Goal: Task Accomplishment & Management: Use online tool/utility

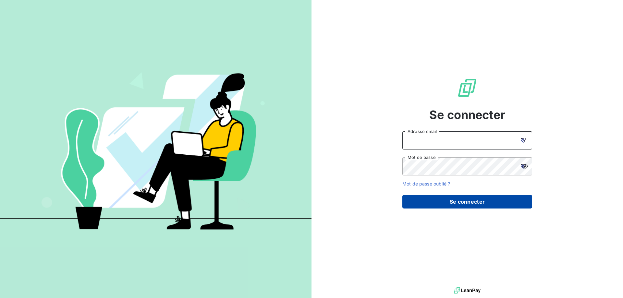
type input "[EMAIL_ADDRESS][DOMAIN_NAME]"
click at [468, 200] on button "Se connecter" at bounding box center [467, 202] width 130 height 14
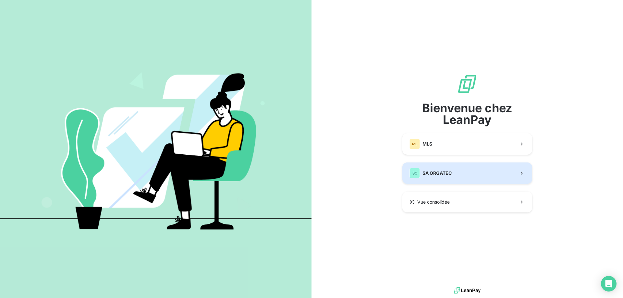
click at [442, 175] on span "SA ORGATEC" at bounding box center [436, 173] width 29 height 6
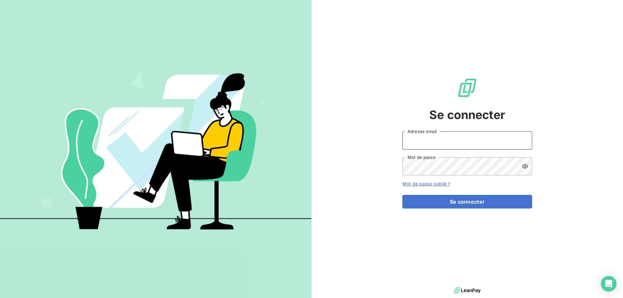
type input "[EMAIL_ADDRESS][DOMAIN_NAME]"
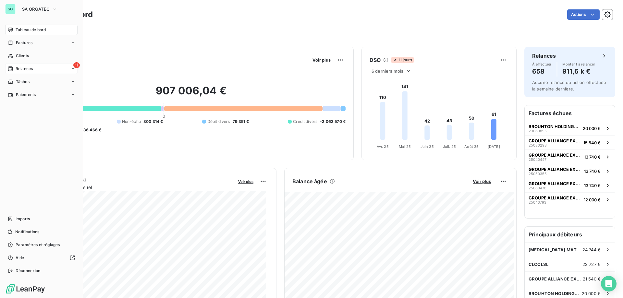
click at [26, 68] on span "Relances" at bounding box center [24, 69] width 17 height 6
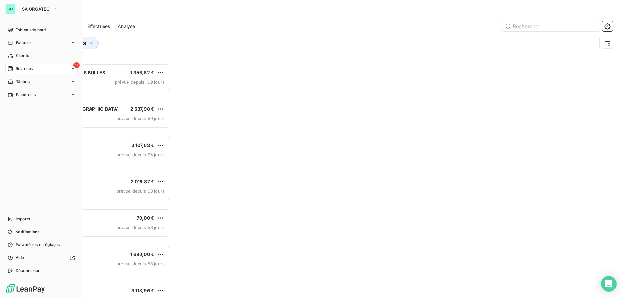
click at [31, 68] on span "Relances" at bounding box center [24, 69] width 17 height 6
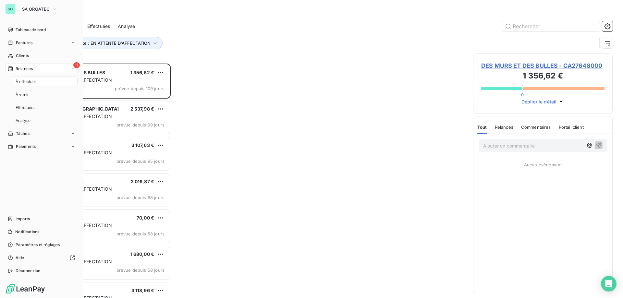
scroll to position [230, 135]
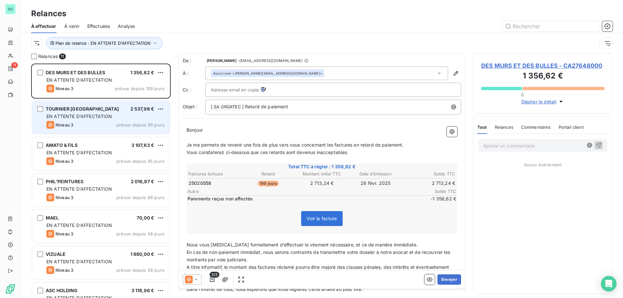
click at [107, 114] on span "EN ATTENTE D'AFFECTATION" at bounding box center [79, 117] width 66 height 6
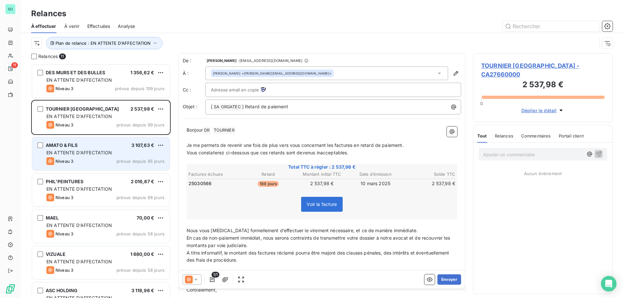
click at [107, 150] on span "EN ATTENTE D'AFFECTATION" at bounding box center [79, 153] width 66 height 6
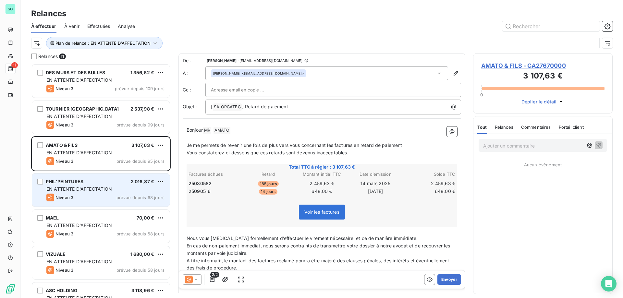
click at [103, 182] on div "PHIL'PEINTURES 2 016,87 €" at bounding box center [105, 182] width 118 height 6
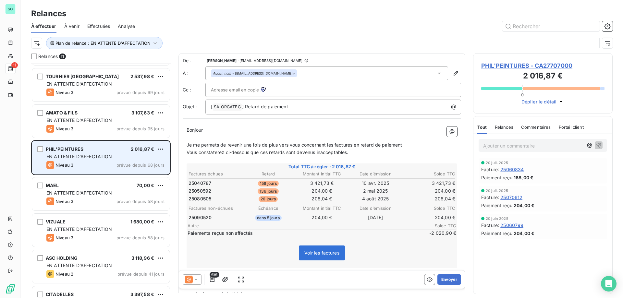
scroll to position [65, 0]
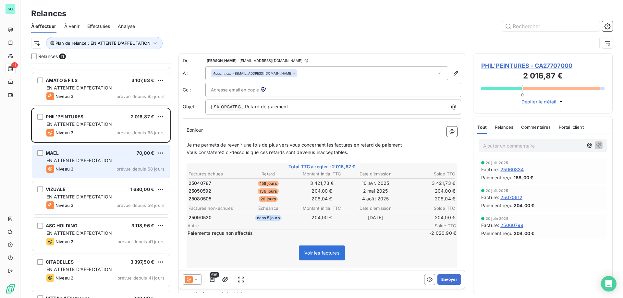
click at [118, 164] on div "MAEL 70,00 € EN ATTENTE D'AFFECTATION Niveau 3 prévue depuis 58 jours" at bounding box center [101, 161] width 138 height 33
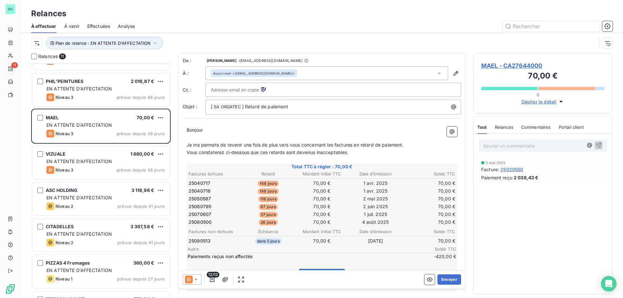
scroll to position [133, 0]
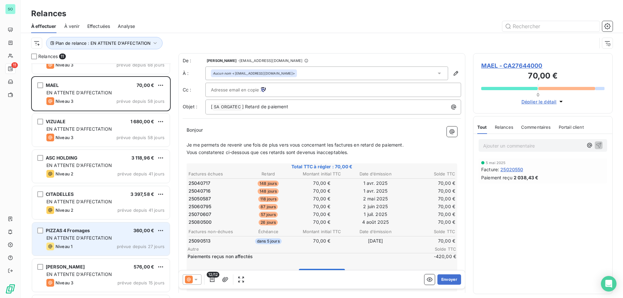
click at [86, 236] on span "EN ATTENTE D'AFFECTATION" at bounding box center [79, 238] width 66 height 6
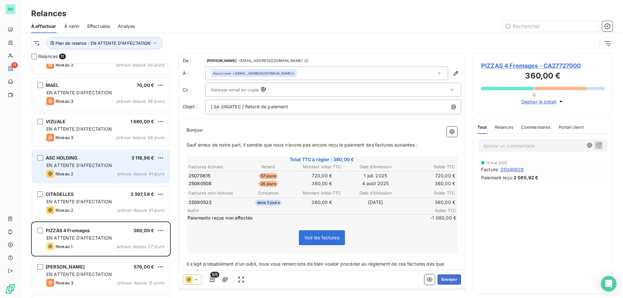
scroll to position [165, 0]
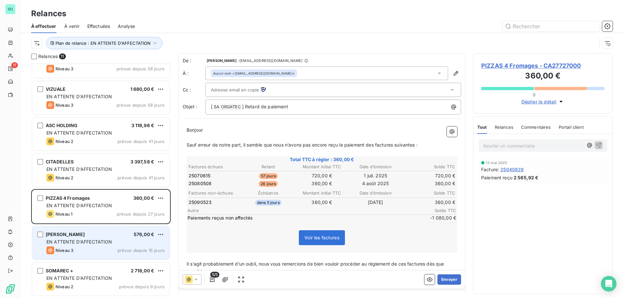
click at [102, 229] on div "[PERSON_NAME] 576,00 € EN ATTENTE D'AFFECTATION Niveau 3 prévue depuis 15 jours" at bounding box center [101, 242] width 138 height 33
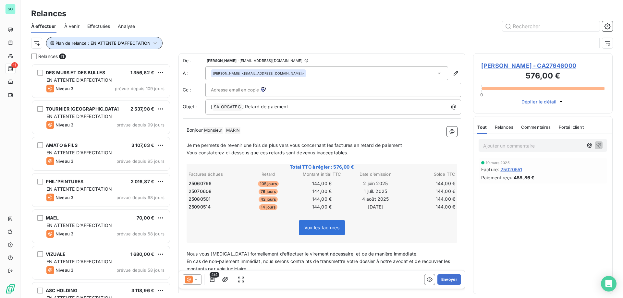
click at [155, 42] on icon "button" at bounding box center [155, 43] width 6 height 6
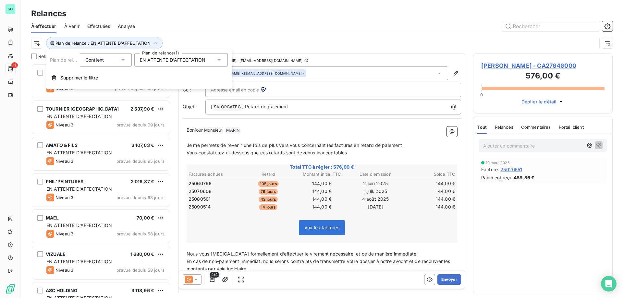
click at [179, 60] on span "EN ATTENTE D'AFFECTATION" at bounding box center [173, 60] width 66 height 6
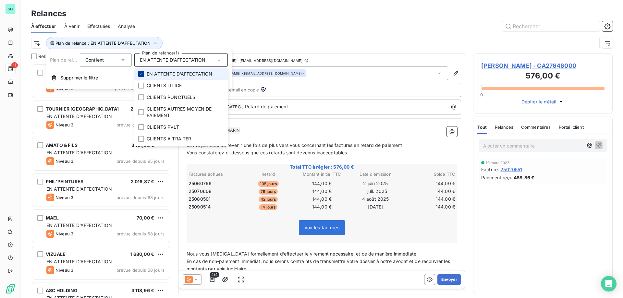
click at [140, 73] on icon at bounding box center [141, 74] width 4 height 4
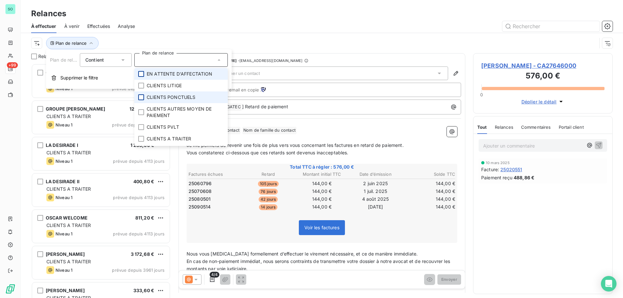
scroll to position [230, 135]
click at [142, 95] on div at bounding box center [141, 97] width 6 height 6
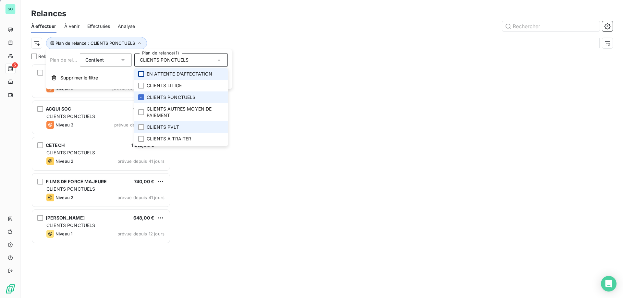
scroll to position [230, 135]
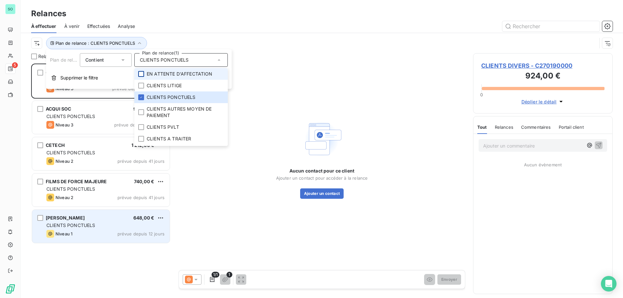
click at [98, 218] on div "SIGAL - LEVY 648,00 €" at bounding box center [105, 218] width 118 height 6
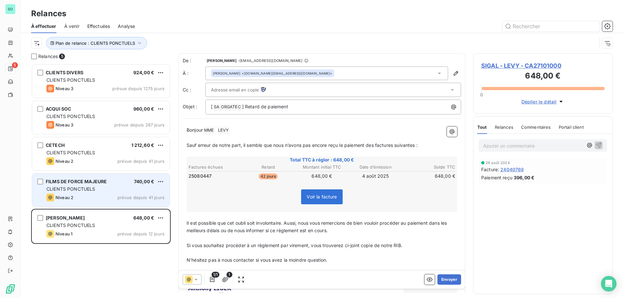
click at [112, 192] on div "FILMS DE FORCE MAJEURE 740,00 € CLIENTS PONCTUELS Niveau 2 prévue depuis 41 jou…" at bounding box center [101, 190] width 138 height 33
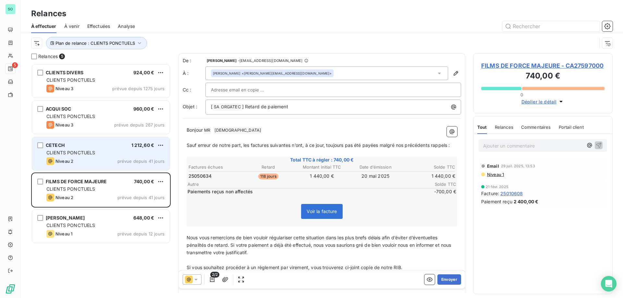
click at [106, 154] on div "CLIENTS PONCTUELS" at bounding box center [105, 153] width 118 height 6
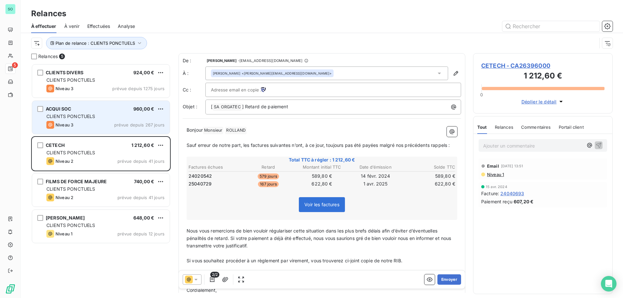
click at [112, 120] on div "ACQUI SOC 960,00 € CLIENTS PONCTUELS Niveau 3 prévue depuis 267 jours" at bounding box center [101, 117] width 138 height 33
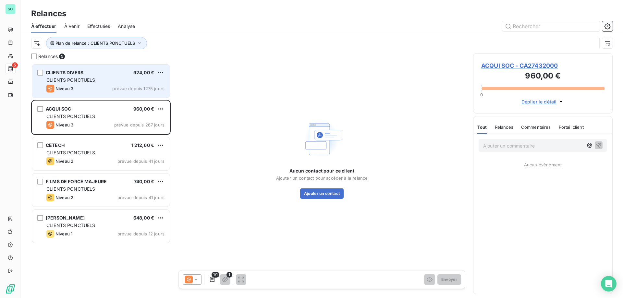
click at [109, 84] on div "CLIENTS DIVERS 924,00 € CLIENTS PONCTUELS Niveau 3 prévue depuis 1275 jours" at bounding box center [101, 81] width 138 height 33
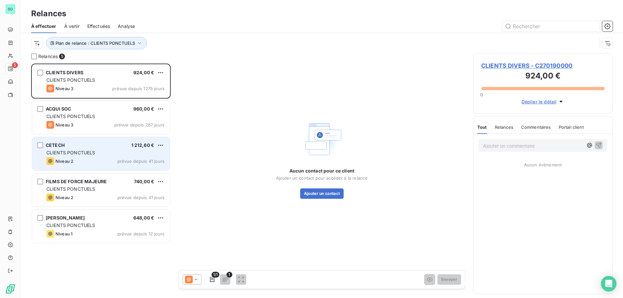
click at [103, 157] on div "Niveau 2 prévue depuis 41 jours" at bounding box center [105, 161] width 118 height 8
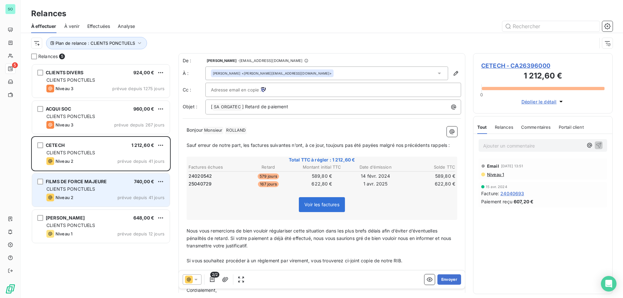
click at [133, 189] on div "CLIENTS PONCTUELS" at bounding box center [105, 189] width 118 height 6
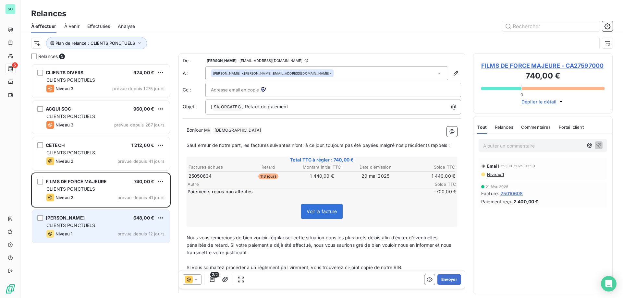
click at [127, 223] on div "CLIENTS PONCTUELS" at bounding box center [105, 225] width 118 height 6
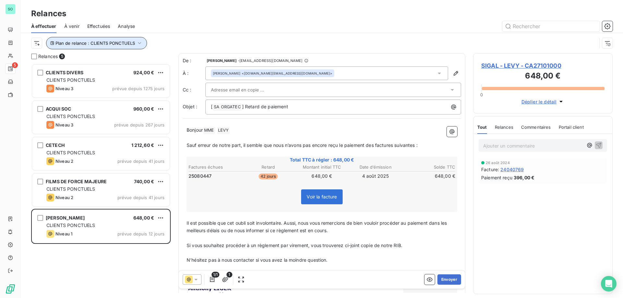
click at [107, 41] on span "Plan de relance : CLIENTS PONCTUELS" at bounding box center [94, 43] width 79 height 5
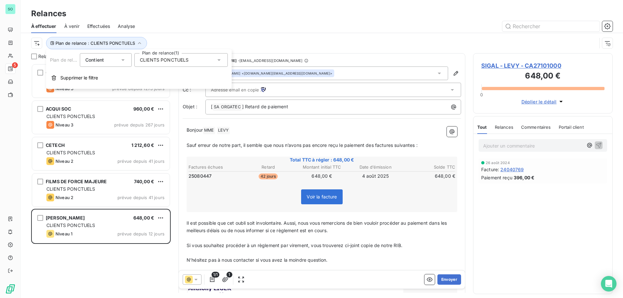
click at [187, 62] on span "CLIENTS PONCTUELS" at bounding box center [164, 60] width 49 height 6
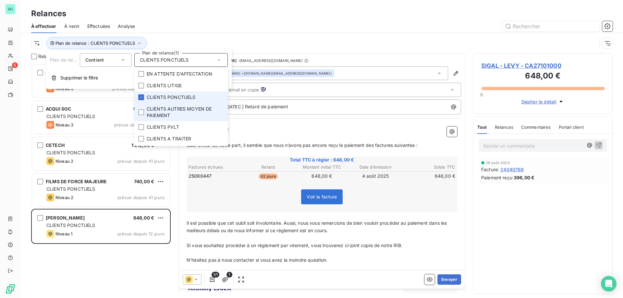
click at [140, 96] on icon at bounding box center [141, 97] width 4 height 4
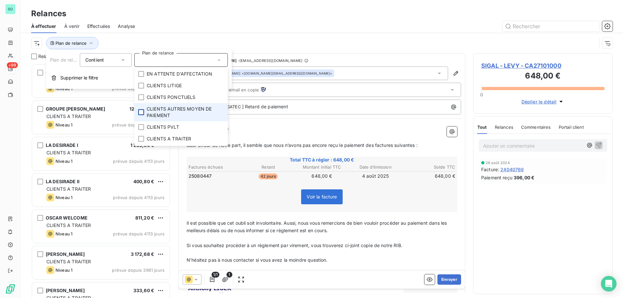
click at [139, 111] on div at bounding box center [141, 112] width 6 height 6
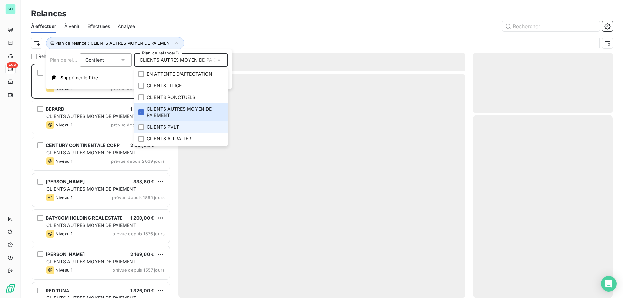
scroll to position [230, 135]
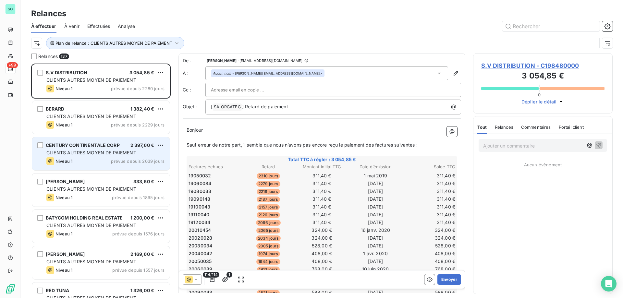
click at [106, 157] on div "CENTURY CONTINENTALE CORP 2 397,60 € CLIENTS AUTRES MOYEN DE PAIEMENT Niveau 1 …" at bounding box center [101, 153] width 138 height 33
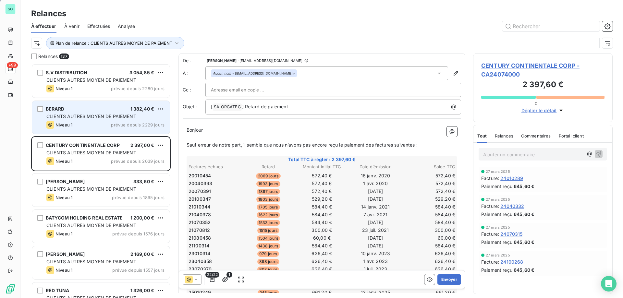
click at [94, 123] on div "Niveau 1 prévue depuis 2229 jours" at bounding box center [105, 125] width 118 height 8
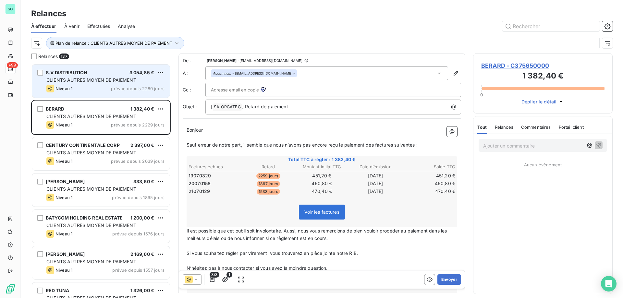
click at [100, 83] on div "CLIENTS AUTRES MOYEN DE PAIEMENT" at bounding box center [105, 80] width 118 height 6
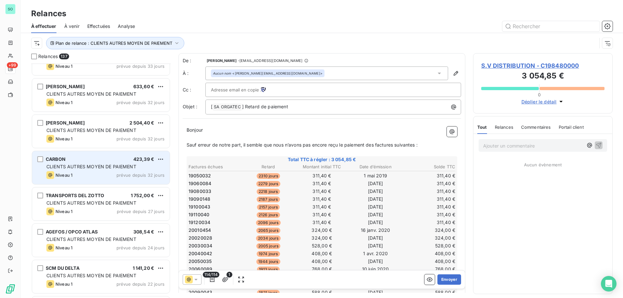
scroll to position [4386, 0]
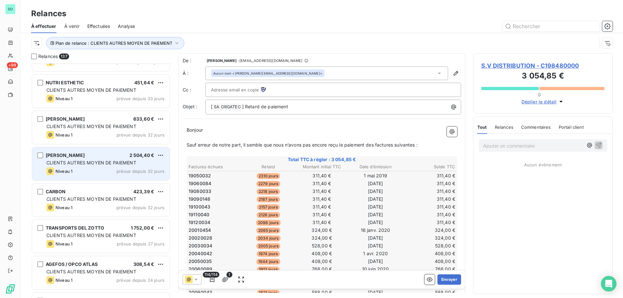
click at [117, 169] on div "Niveau 1 prévue depuis 32 jours" at bounding box center [105, 171] width 118 height 8
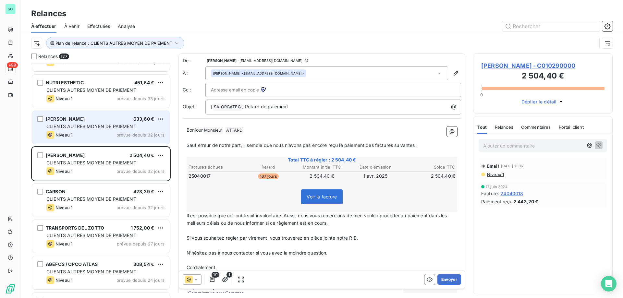
click at [102, 129] on div "CLIENTS AUTRES MOYEN DE PAIEMENT" at bounding box center [105, 126] width 118 height 6
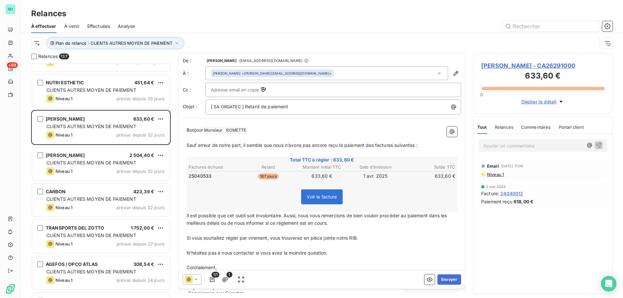
drag, startPoint x: 446, startPoint y: 281, endPoint x: 522, endPoint y: 174, distance: 131.4
click at [502, 228] on div "Relances 137 LES 2 FRERES 535,20 € CLIENTS AUTRES MOYEN DE PAIEMENT Niveau 1 pr…" at bounding box center [322, 175] width 602 height 245
click at [503, 128] on span "Relances" at bounding box center [504, 127] width 18 height 5
click at [482, 128] on span "Tout" at bounding box center [481, 127] width 9 height 5
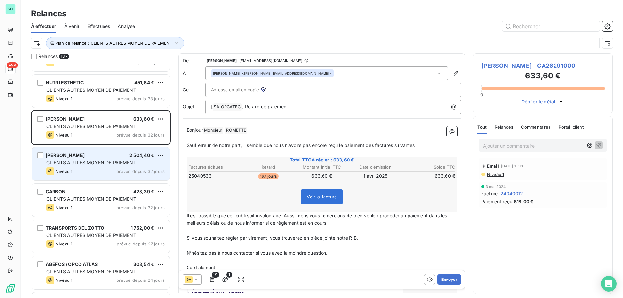
click at [101, 161] on span "CLIENTS AUTRES MOYEN DE PAIEMENT" at bounding box center [91, 163] width 90 height 6
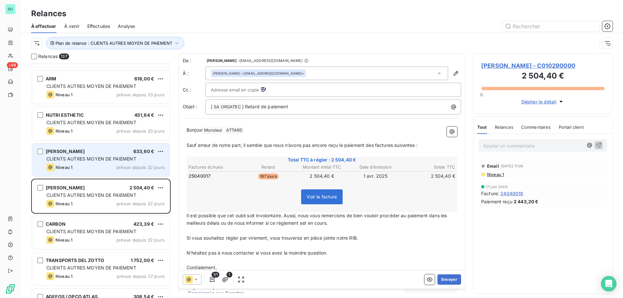
scroll to position [4321, 0]
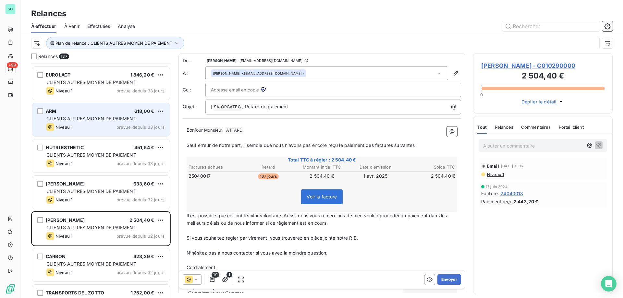
click at [98, 127] on div "Niveau 1 prévue depuis 33 jours" at bounding box center [105, 127] width 118 height 8
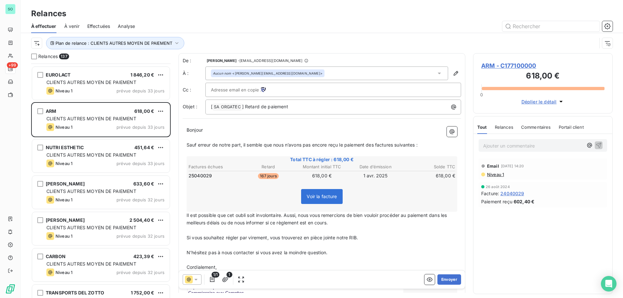
scroll to position [4289, 0]
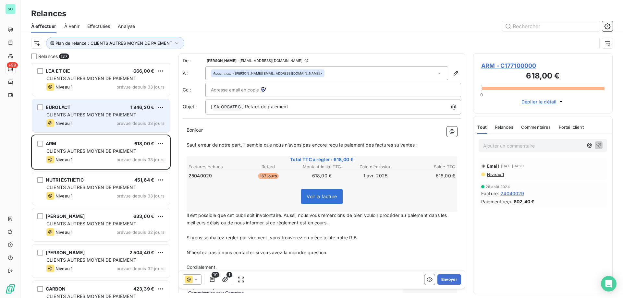
click at [112, 120] on div "Niveau 1 prévue depuis 33 jours" at bounding box center [105, 123] width 118 height 8
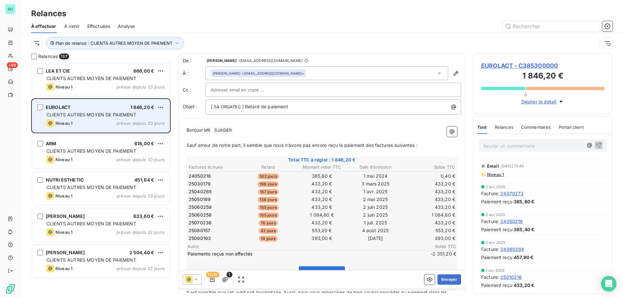
scroll to position [4224, 0]
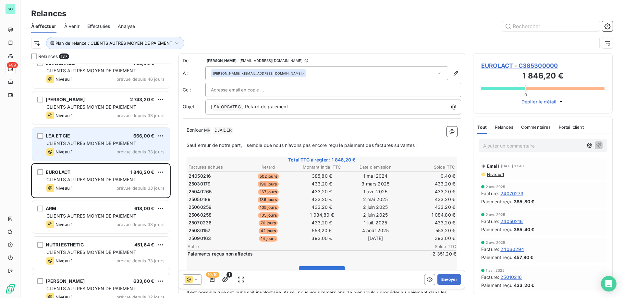
click at [110, 147] on div "LEA ET CIE 666,00 € CLIENTS AUTRES MOYEN DE PAIEMENT Niveau 1 prévue depuis 33 …" at bounding box center [101, 144] width 138 height 33
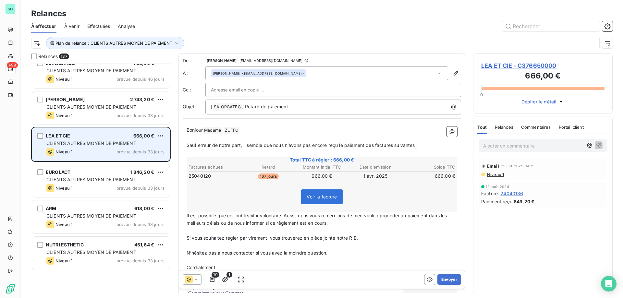
scroll to position [4159, 0]
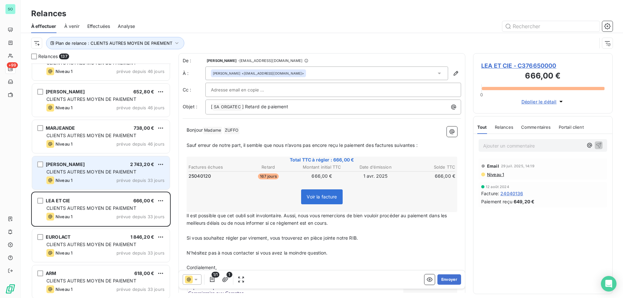
click at [108, 168] on div "[PERSON_NAME] 2 743,20 € CLIENTS AUTRES MOYEN DE PAIEMENT Niveau 1 prévue depui…" at bounding box center [101, 172] width 138 height 33
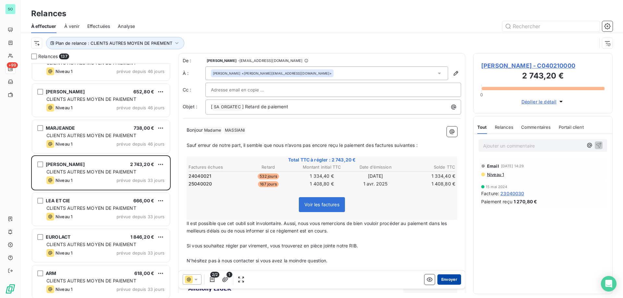
click at [445, 279] on button "Envoyer" at bounding box center [449, 279] width 24 height 10
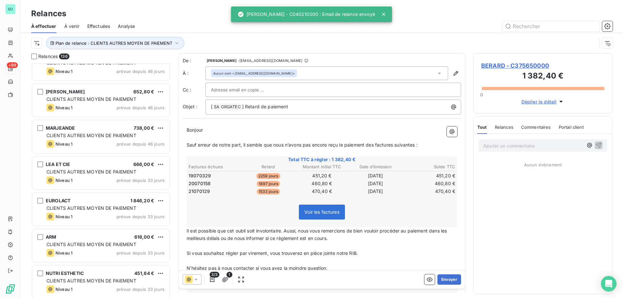
click at [504, 128] on span "Relances" at bounding box center [504, 127] width 18 height 5
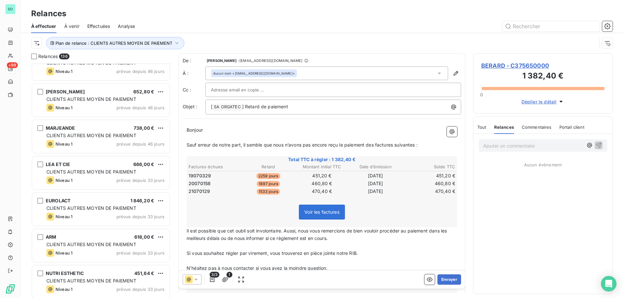
click at [97, 25] on span "Effectuées" at bounding box center [98, 26] width 23 height 6
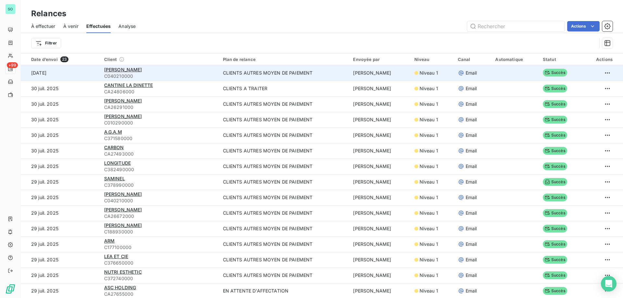
click at [246, 73] on td "CLIENTS AUTRES MOYEN DE PAIEMENT" at bounding box center [284, 73] width 130 height 16
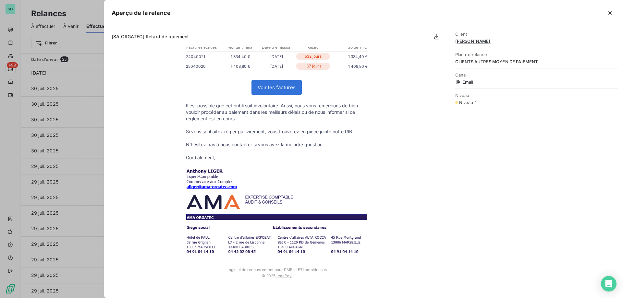
scroll to position [111, 0]
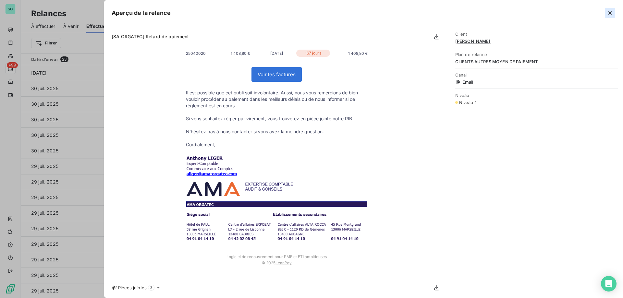
click at [611, 13] on icon "button" at bounding box center [610, 13] width 6 height 6
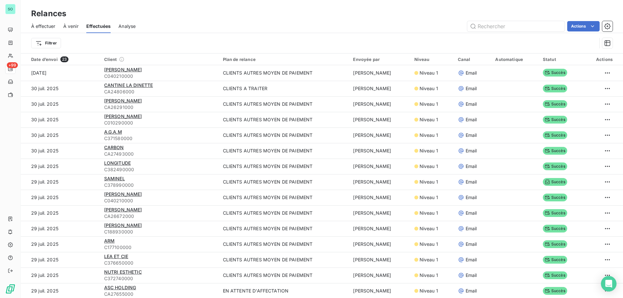
click at [46, 26] on span "À effectuer" at bounding box center [43, 26] width 24 height 6
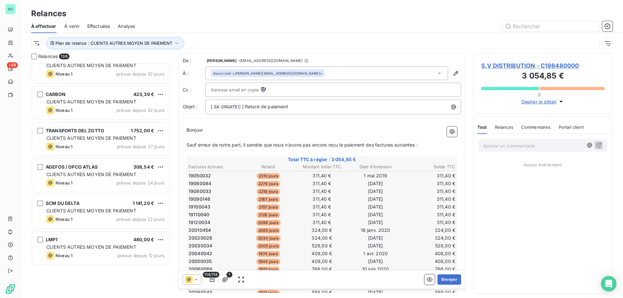
scroll to position [4350, 0]
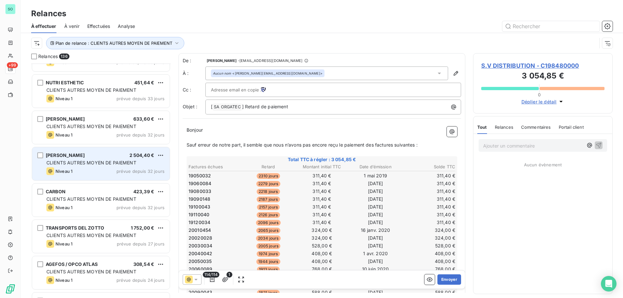
click at [102, 161] on span "CLIENTS AUTRES MOYEN DE PAIEMENT" at bounding box center [91, 163] width 90 height 6
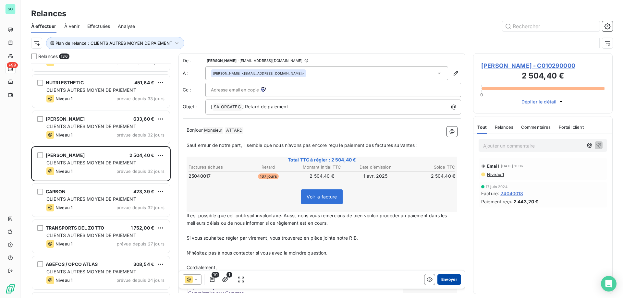
click at [443, 278] on button "Envoyer" at bounding box center [449, 279] width 24 height 10
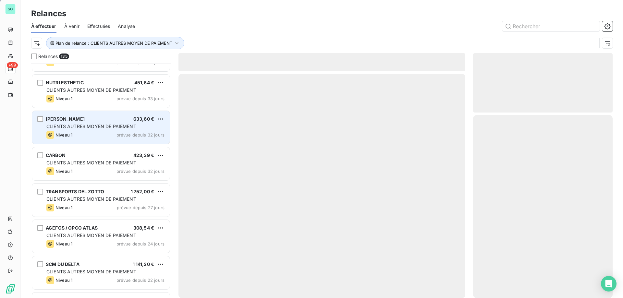
click at [87, 128] on span "CLIENTS AUTRES MOYEN DE PAIEMENT" at bounding box center [91, 127] width 90 height 6
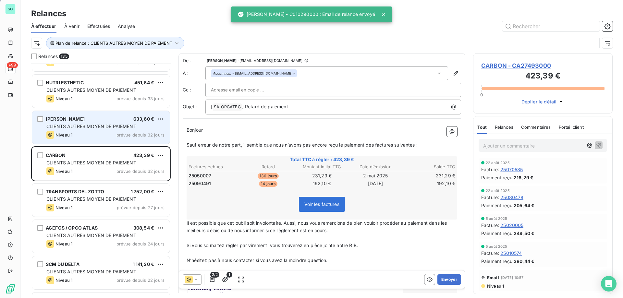
click at [79, 128] on span "CLIENTS AUTRES MOYEN DE PAIEMENT" at bounding box center [91, 127] width 90 height 6
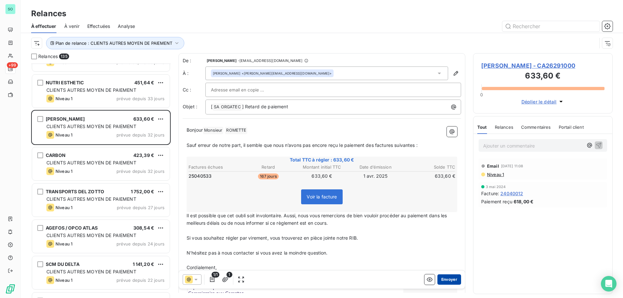
click at [440, 280] on button "Envoyer" at bounding box center [449, 279] width 24 height 10
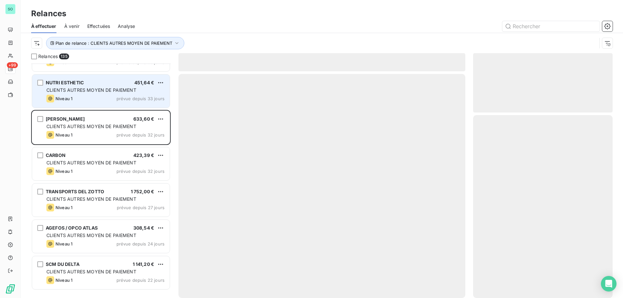
scroll to position [4285, 0]
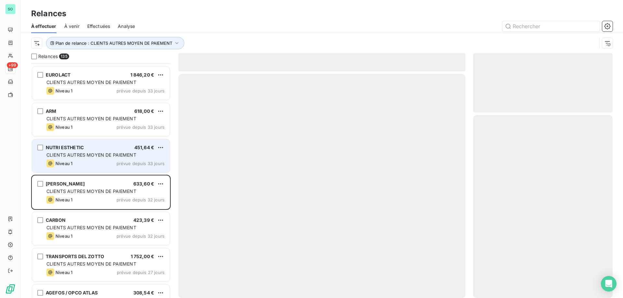
click at [121, 154] on span "CLIENTS AUTRES MOYEN DE PAIEMENT" at bounding box center [91, 155] width 90 height 6
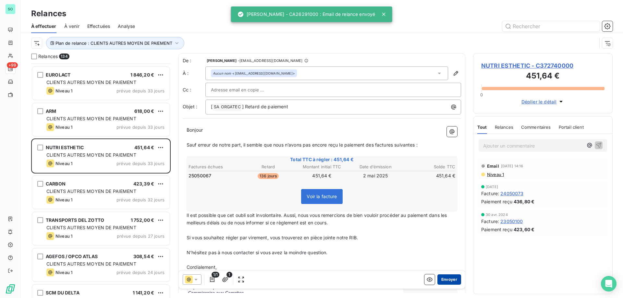
click at [446, 277] on button "Envoyer" at bounding box center [449, 279] width 24 height 10
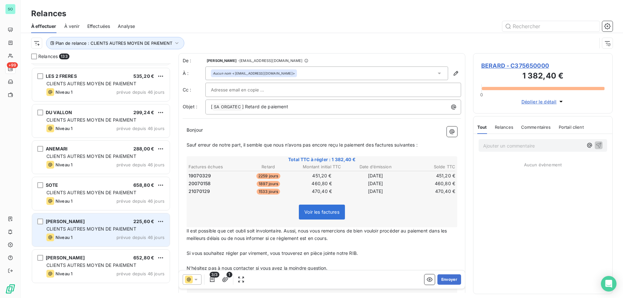
scroll to position [3928, 0]
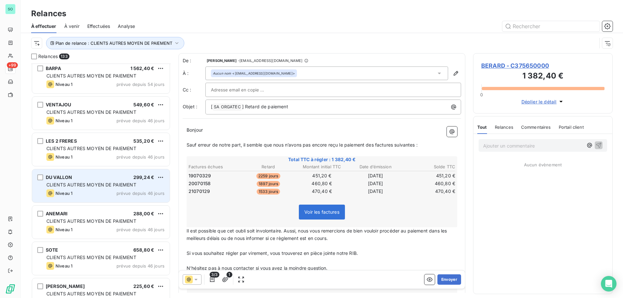
click at [112, 183] on span "CLIENTS AUTRES MOYEN DE PAIEMENT" at bounding box center [91, 185] width 90 height 6
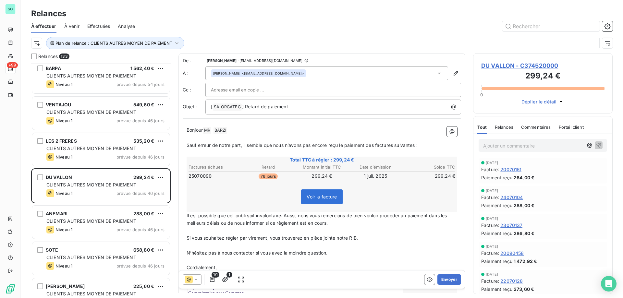
scroll to position [3896, 0]
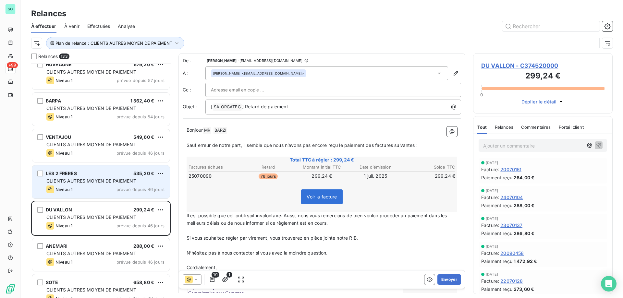
click at [118, 179] on span "CLIENTS AUTRES MOYEN DE PAIEMENT" at bounding box center [91, 181] width 90 height 6
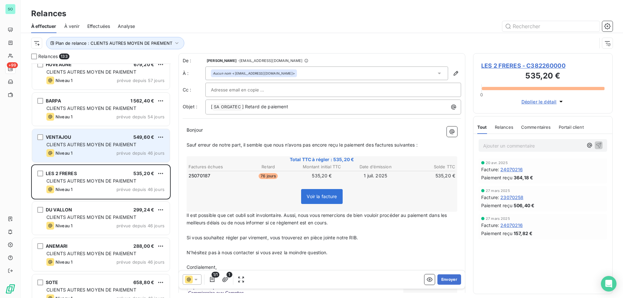
click at [109, 147] on span "CLIENTS AUTRES MOYEN DE PAIEMENT" at bounding box center [91, 145] width 90 height 6
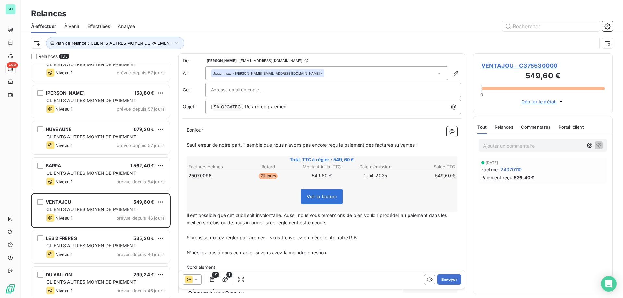
scroll to position [3863, 0]
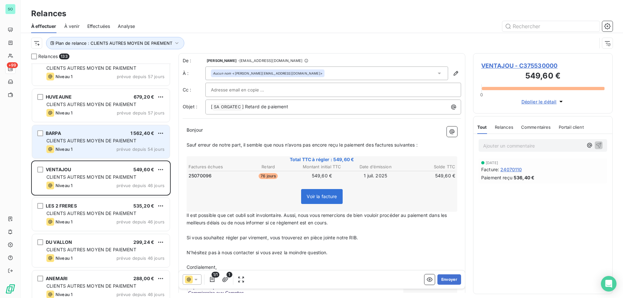
click at [113, 144] on div "BARPA 1 562,40 € CLIENTS AUTRES MOYEN DE PAIEMENT Niveau 1 prévue depuis 54 jou…" at bounding box center [101, 141] width 138 height 33
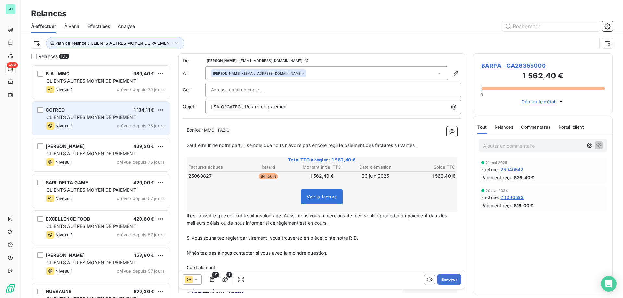
scroll to position [3636, 0]
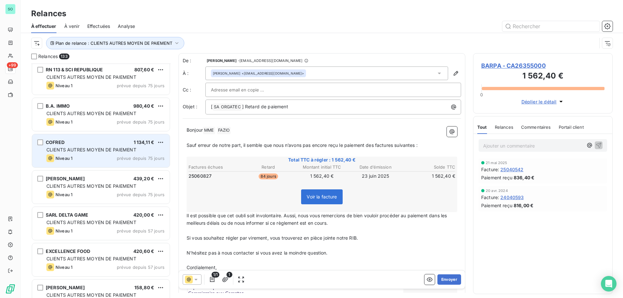
click at [115, 152] on div "CLIENTS AUTRES MOYEN DE PAIEMENT" at bounding box center [105, 150] width 118 height 6
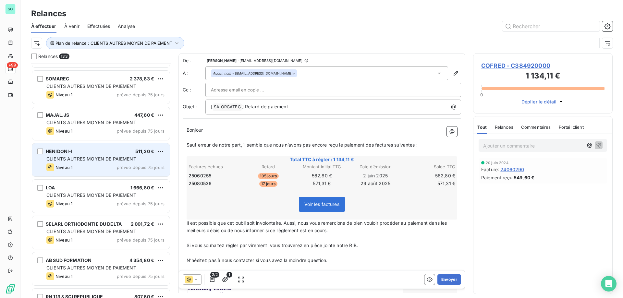
scroll to position [3442, 0]
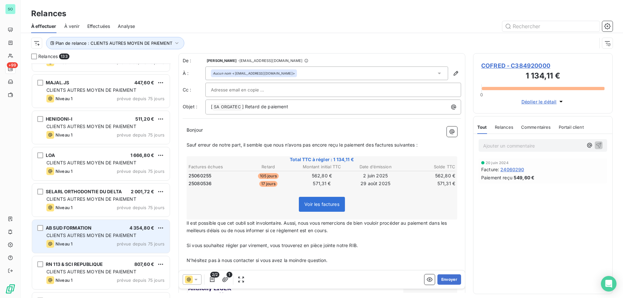
click at [115, 228] on div "AB SUD FORMATION 4 354,80 €" at bounding box center [105, 228] width 118 height 6
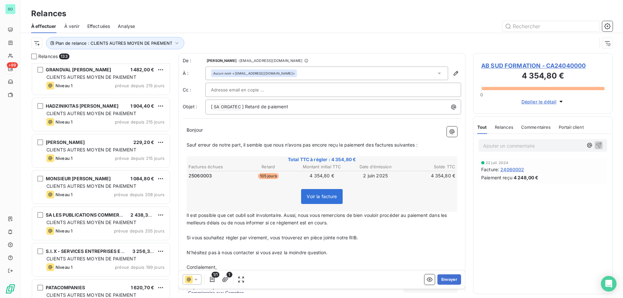
scroll to position [1722, 0]
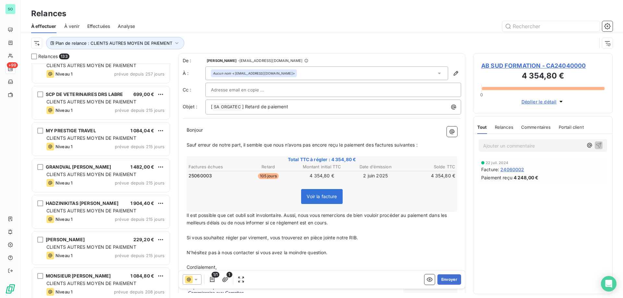
click at [79, 25] on span "À venir" at bounding box center [71, 26] width 15 height 6
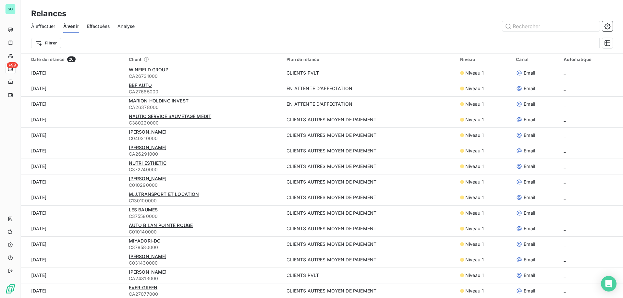
click at [94, 26] on span "Effectuées" at bounding box center [98, 26] width 23 height 6
